Goal: Task Accomplishment & Management: Use online tool/utility

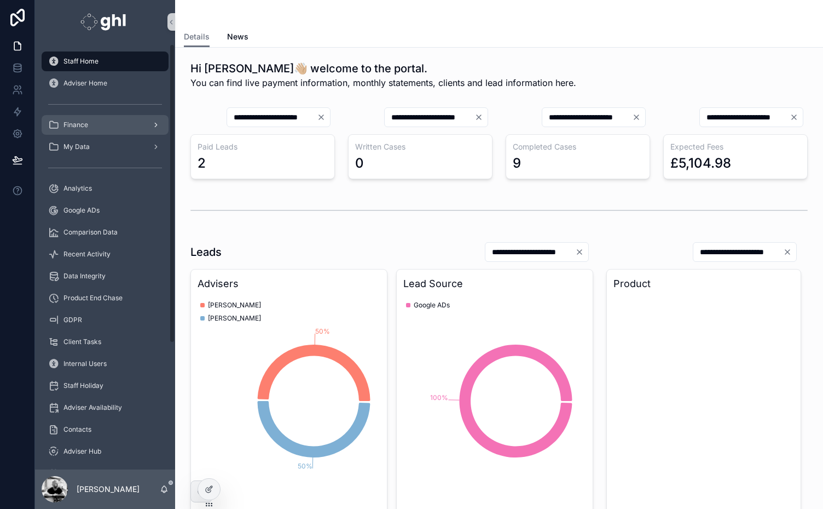
click at [78, 124] on span "Finance" at bounding box center [76, 124] width 25 height 9
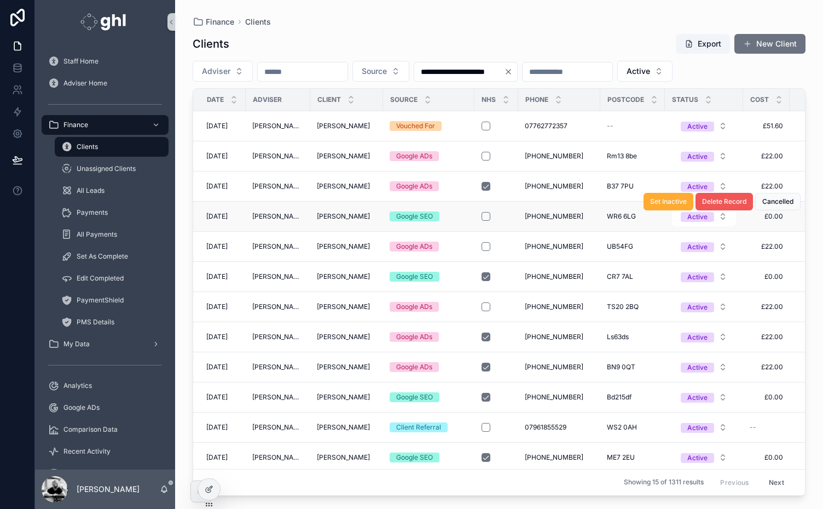
click at [718, 200] on span "Delete Record" at bounding box center [724, 201] width 44 height 9
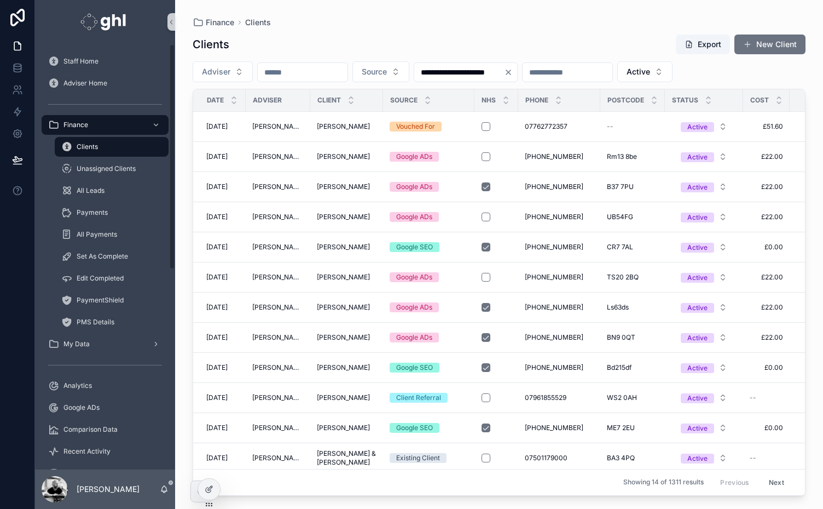
click at [173, 327] on div "Staff Home Adviser Home Finance Clients Unassigned Clients All Leads Payments A…" at bounding box center [105, 441] width 140 height 782
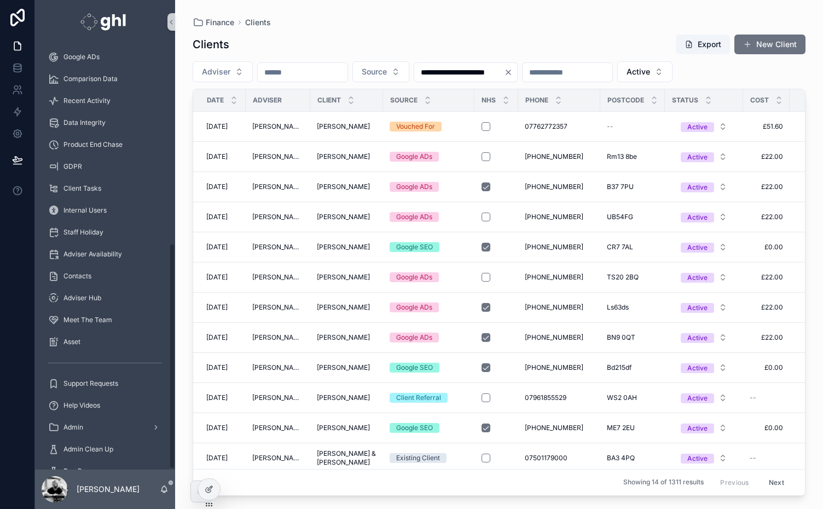
scroll to position [376, 0]
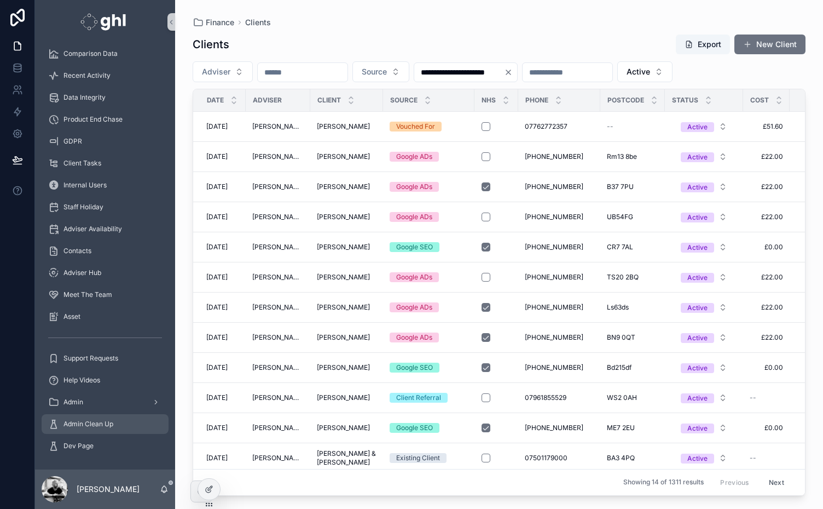
click at [94, 419] on span "Admin Clean Up" at bounding box center [89, 423] width 50 height 9
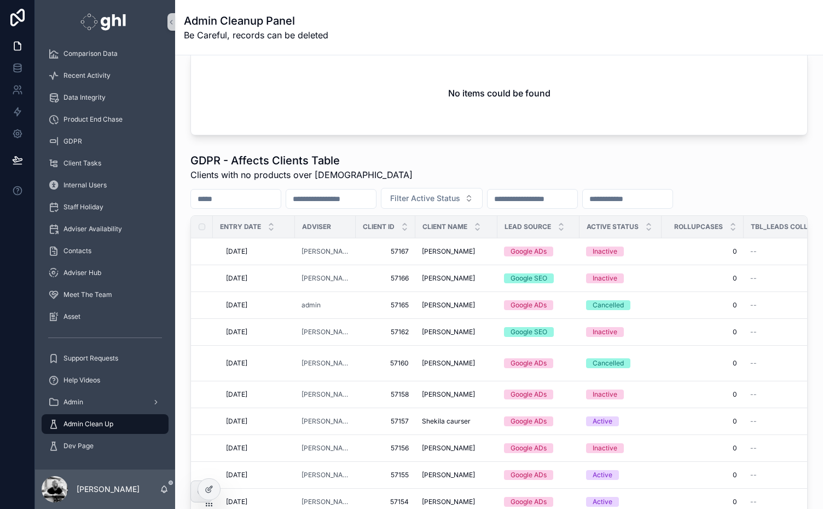
scroll to position [218, 0]
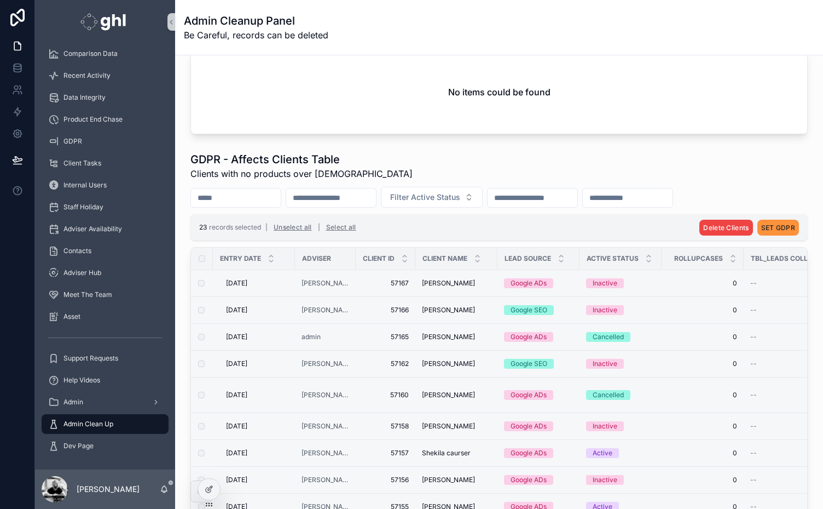
click at [770, 226] on span "SET GDPR" at bounding box center [779, 227] width 34 height 8
click at [796, 204] on icon "scrollable content" at bounding box center [796, 204] width 9 height 9
